Goal: Complete application form

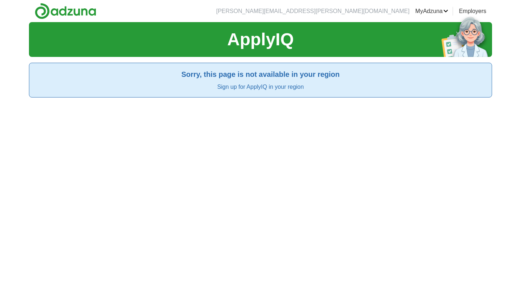
click at [442, 12] on link "MyAdzuna" at bounding box center [431, 11] width 33 height 9
click at [0, 0] on link "Alerts" at bounding box center [0, 0] width 0 height 0
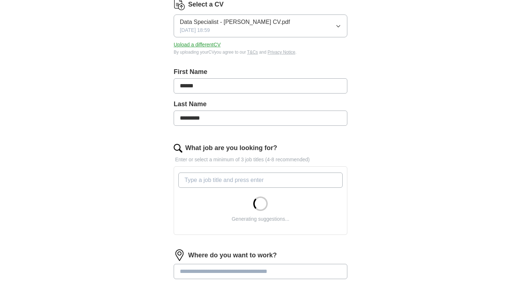
scroll to position [104, 0]
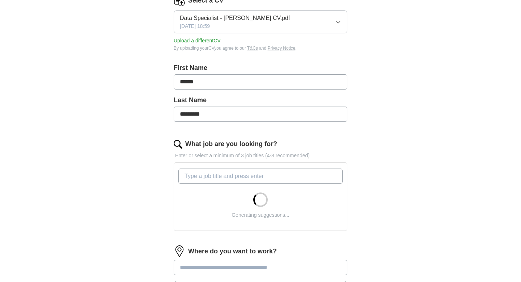
click at [221, 176] on input "What job are you looking for?" at bounding box center [260, 175] width 164 height 15
type input "D"
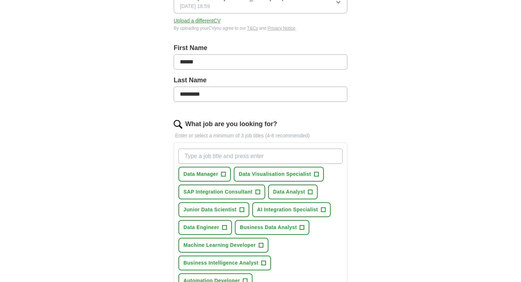
scroll to position [126, 0]
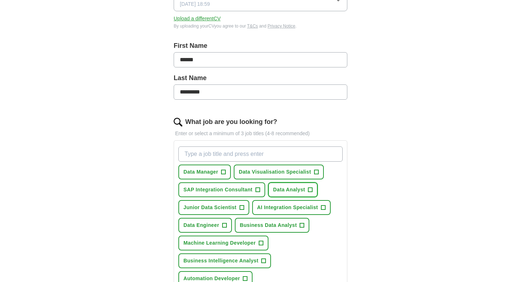
click at [310, 187] on span "+" at bounding box center [310, 190] width 4 height 6
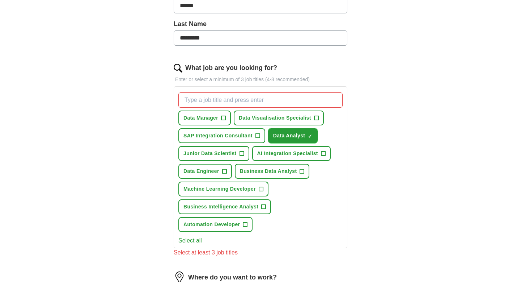
scroll to position [191, 0]
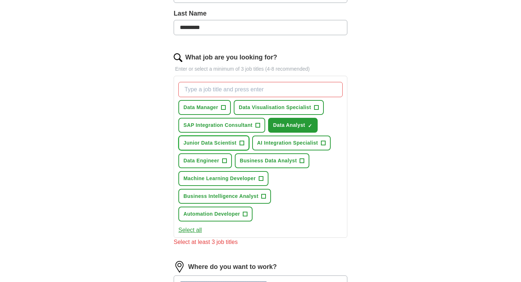
click at [227, 143] on span "Junior Data Scientist" at bounding box center [209, 143] width 53 height 8
click at [241, 198] on span "Business Intelligence Analyst" at bounding box center [220, 196] width 75 height 8
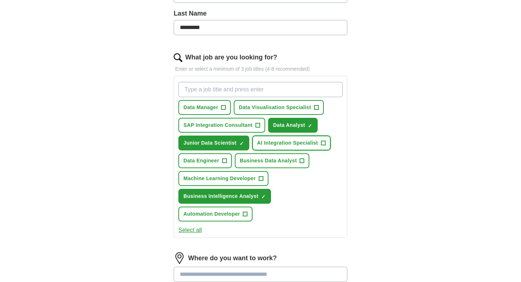
click at [286, 148] on button "AI Integration Specialist +" at bounding box center [291, 142] width 79 height 15
click at [189, 215] on span "Automation Developer" at bounding box center [211, 214] width 56 height 8
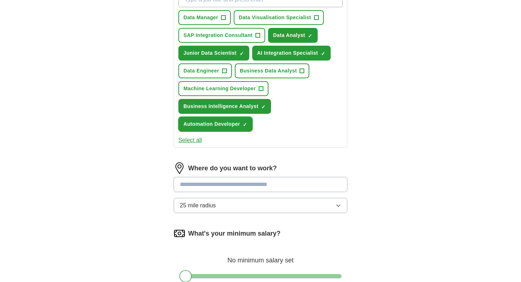
scroll to position [285, 0]
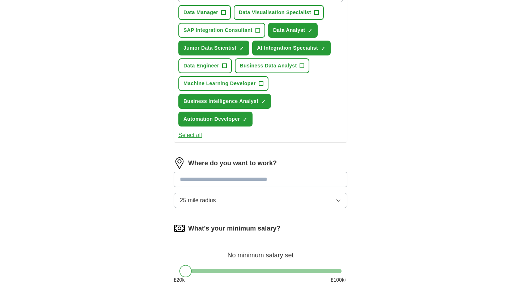
click at [216, 182] on input at bounding box center [261, 179] width 174 height 15
type input "******"
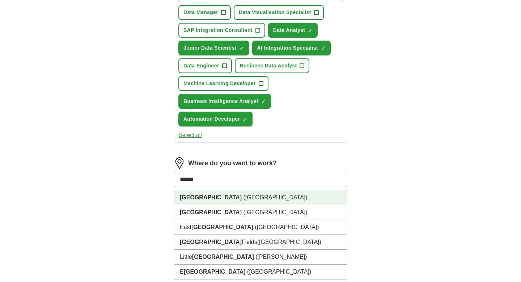
click at [232, 200] on li "London (UK)" at bounding box center [260, 197] width 173 height 15
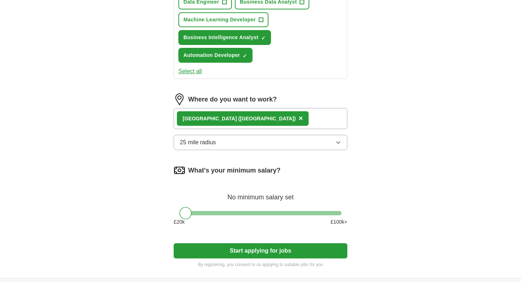
scroll to position [366, 0]
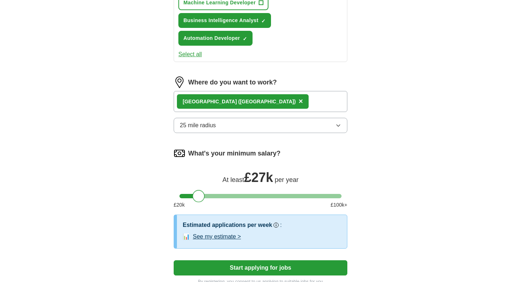
drag, startPoint x: 187, startPoint y: 198, endPoint x: 201, endPoint y: 198, distance: 13.8
click at [201, 198] on div at bounding box center [198, 196] width 12 height 12
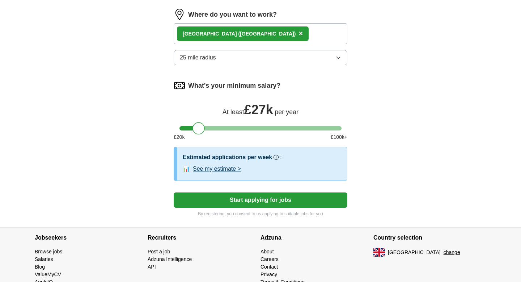
scroll to position [440, 0]
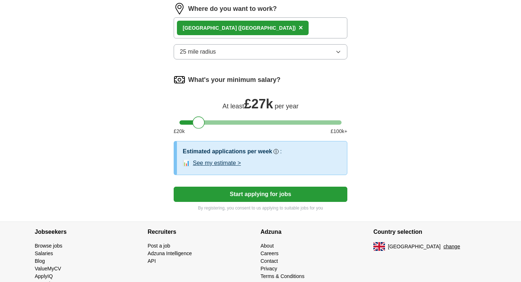
click at [222, 196] on button "Start applying for jobs" at bounding box center [261, 193] width 174 height 15
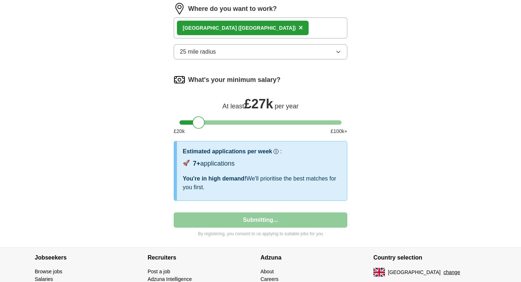
select select "**"
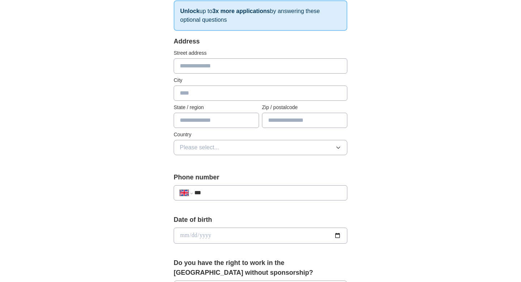
scroll to position [148, 0]
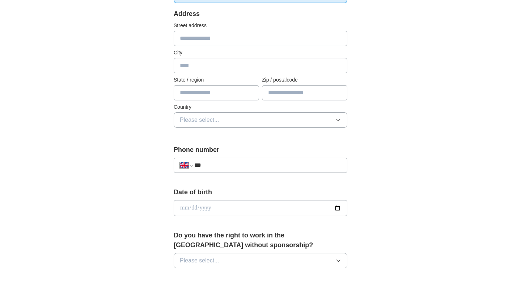
click at [221, 161] on input "***" at bounding box center [267, 165] width 147 height 9
click at [219, 168] on input "***" at bounding box center [267, 165] width 147 height 9
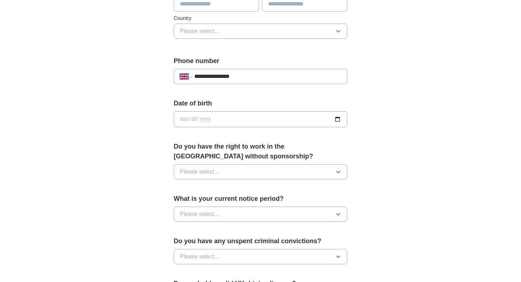
scroll to position [243, 0]
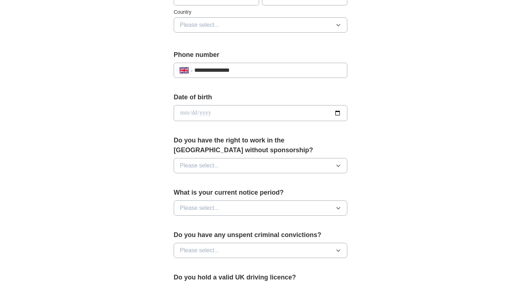
type input "**********"
click at [275, 166] on button "Please select..." at bounding box center [261, 165] width 174 height 15
click at [261, 185] on div "Yes" at bounding box center [260, 182] width 161 height 9
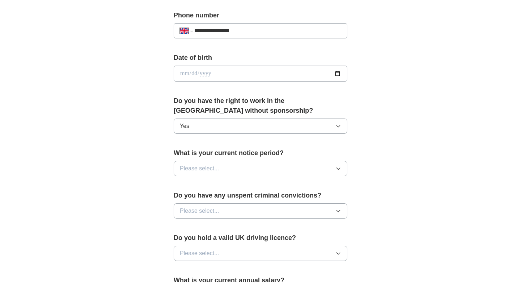
scroll to position [306, 0]
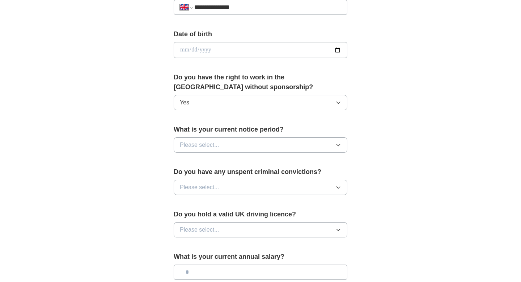
click at [255, 151] on button "Please select..." at bounding box center [261, 144] width 174 height 15
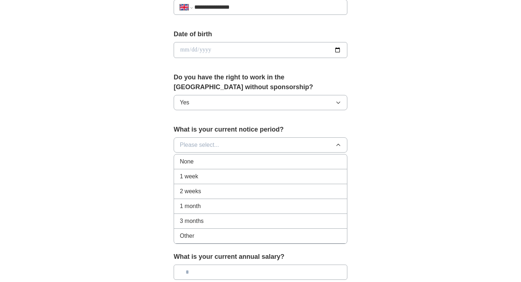
click at [245, 164] on div "None" at bounding box center [260, 161] width 161 height 9
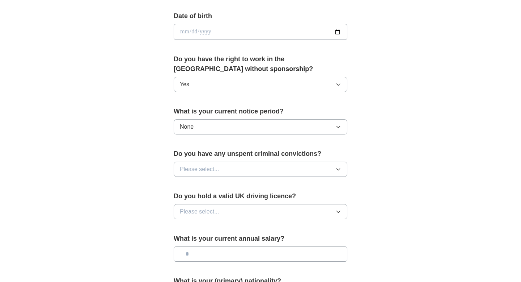
scroll to position [363, 0]
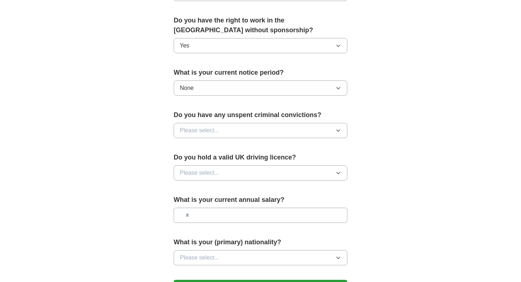
click at [240, 128] on button "Please select..." at bounding box center [261, 130] width 174 height 15
click at [219, 169] on li "No" at bounding box center [260, 162] width 173 height 15
click at [219, 173] on span "Please select..." at bounding box center [199, 172] width 39 height 9
click at [209, 185] on div "Yes" at bounding box center [260, 189] width 161 height 9
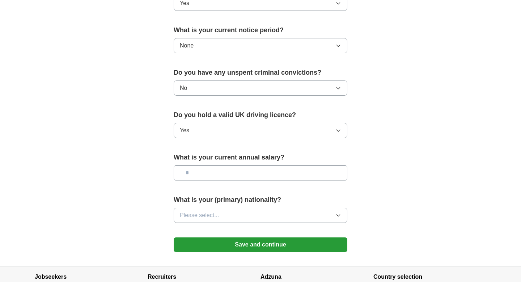
scroll to position [427, 0]
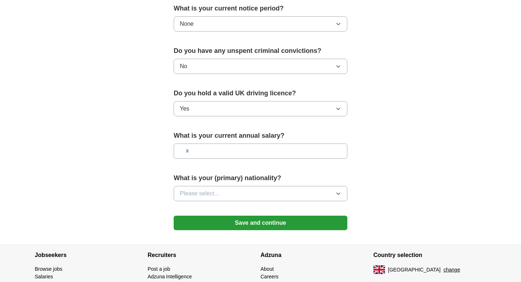
click at [215, 152] on input "text" at bounding box center [261, 150] width 174 height 15
click at [229, 193] on button "Please select..." at bounding box center [261, 193] width 174 height 15
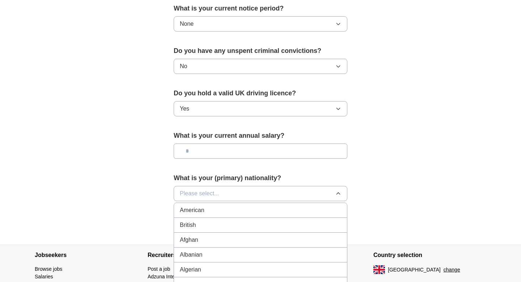
click at [213, 220] on div "British" at bounding box center [260, 224] width 161 height 9
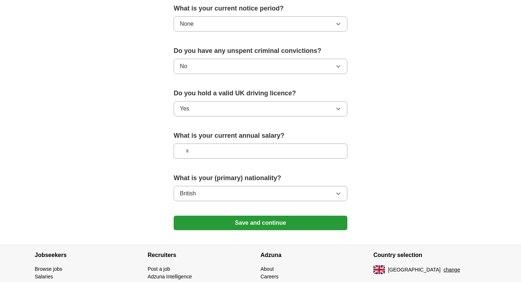
click at [237, 222] on button "Save and continue" at bounding box center [261, 222] width 174 height 14
